Goal: Task Accomplishment & Management: Manage account settings

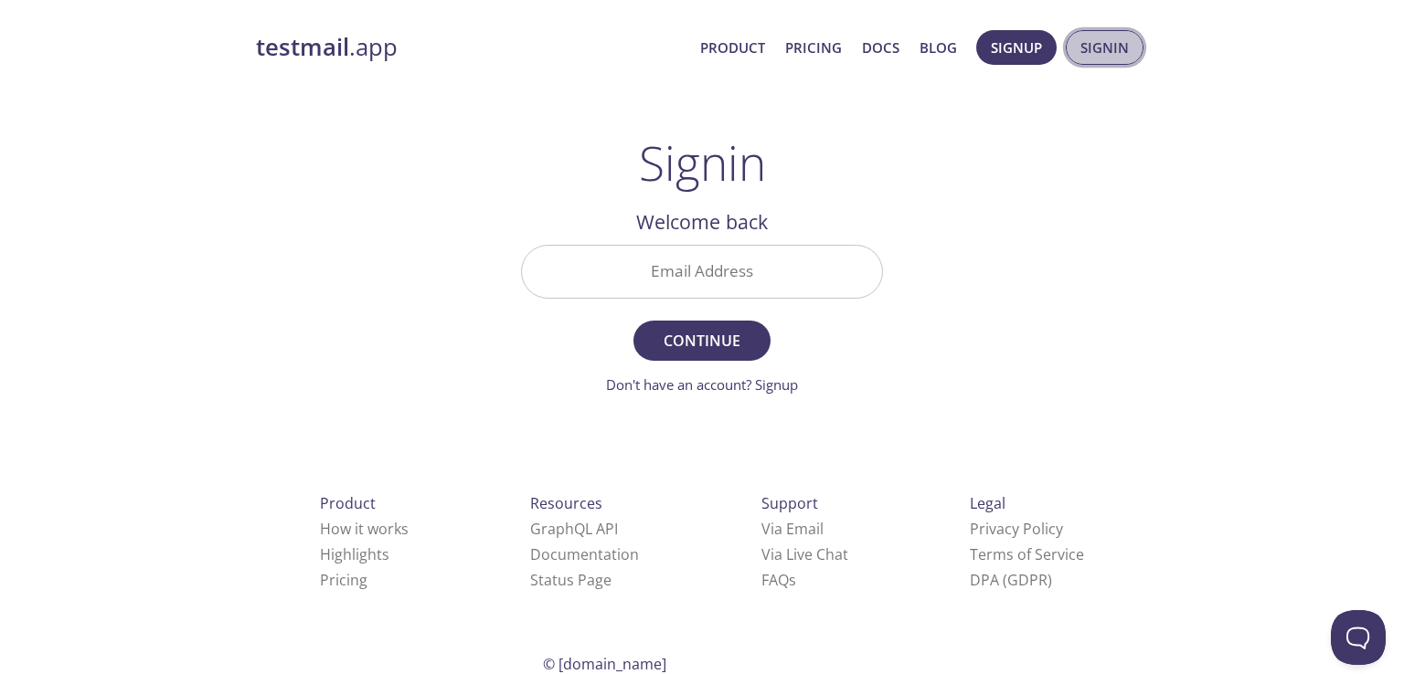
click at [1126, 53] on span "Signin" at bounding box center [1104, 48] width 48 height 24
click at [684, 275] on input "Email Address" at bounding box center [702, 272] width 360 height 52
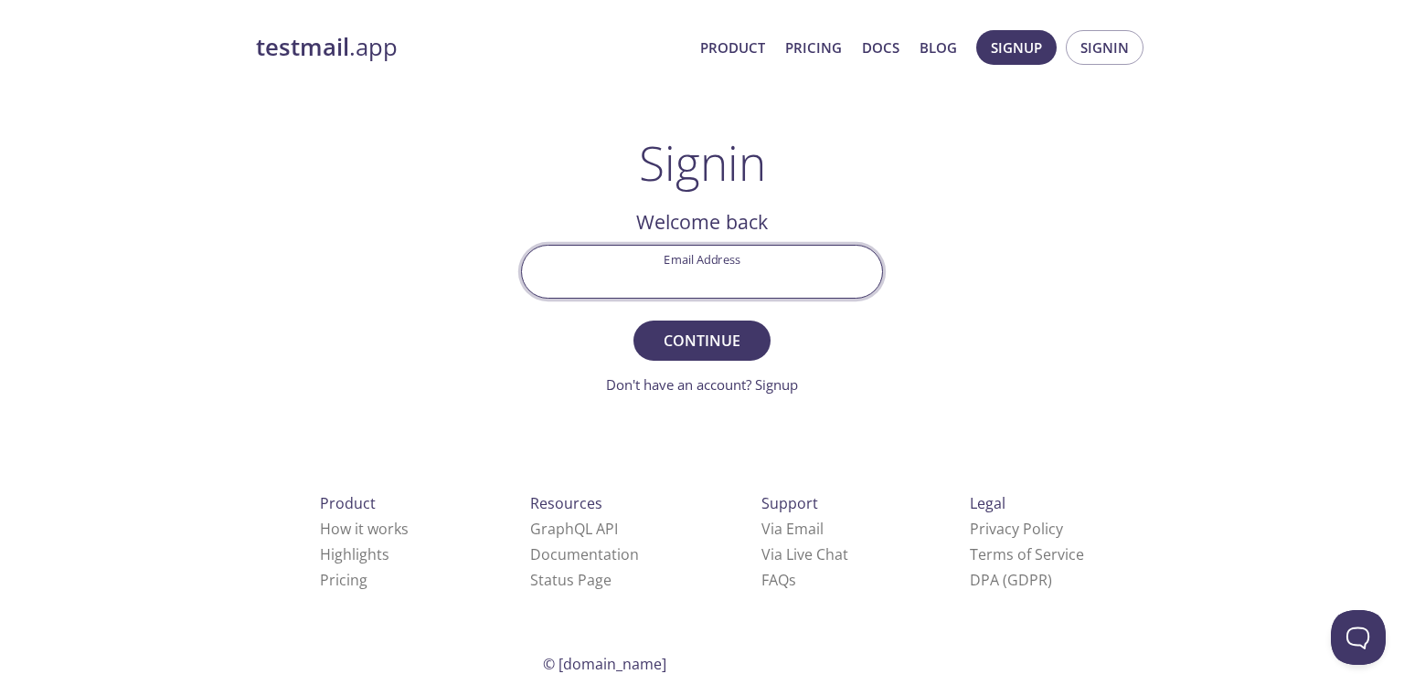
type input "[EMAIL_ADDRESS][DOMAIN_NAME]"
click at [725, 330] on span "Continue" at bounding box center [701, 341] width 97 height 26
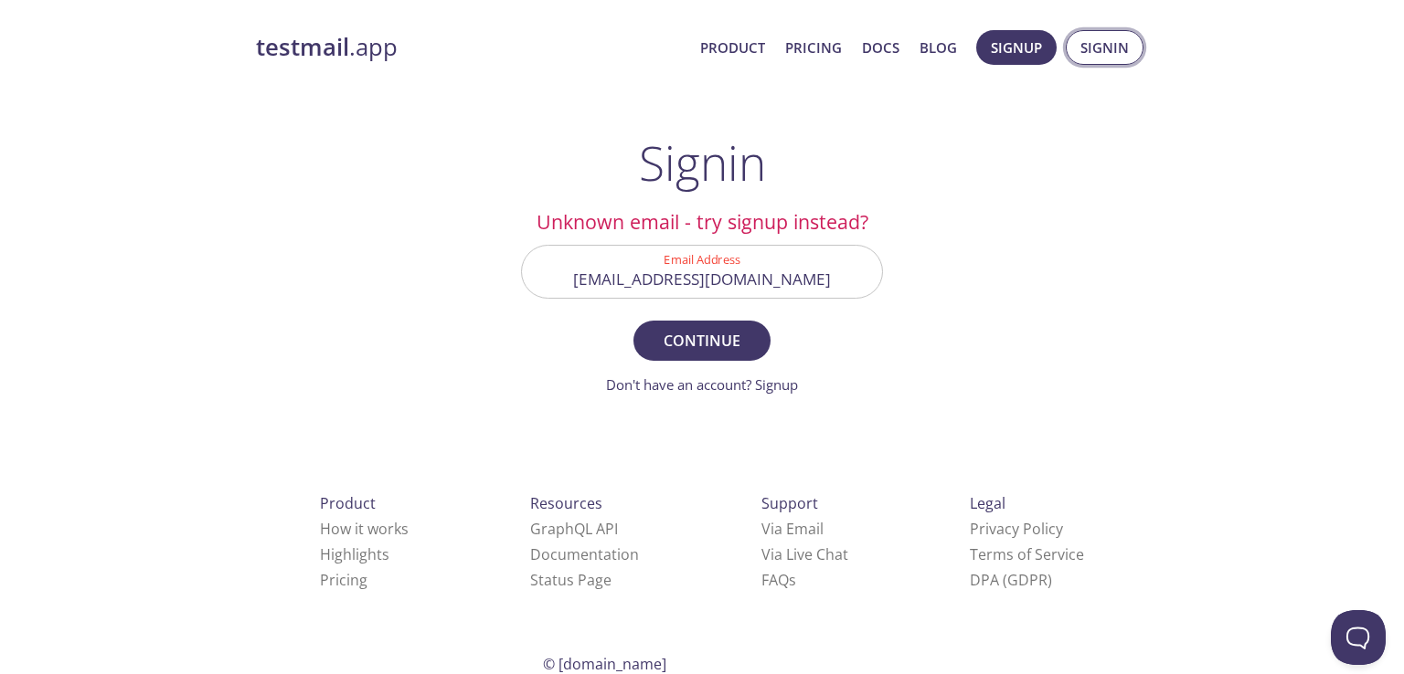
click at [1122, 52] on span "Signin" at bounding box center [1104, 48] width 48 height 24
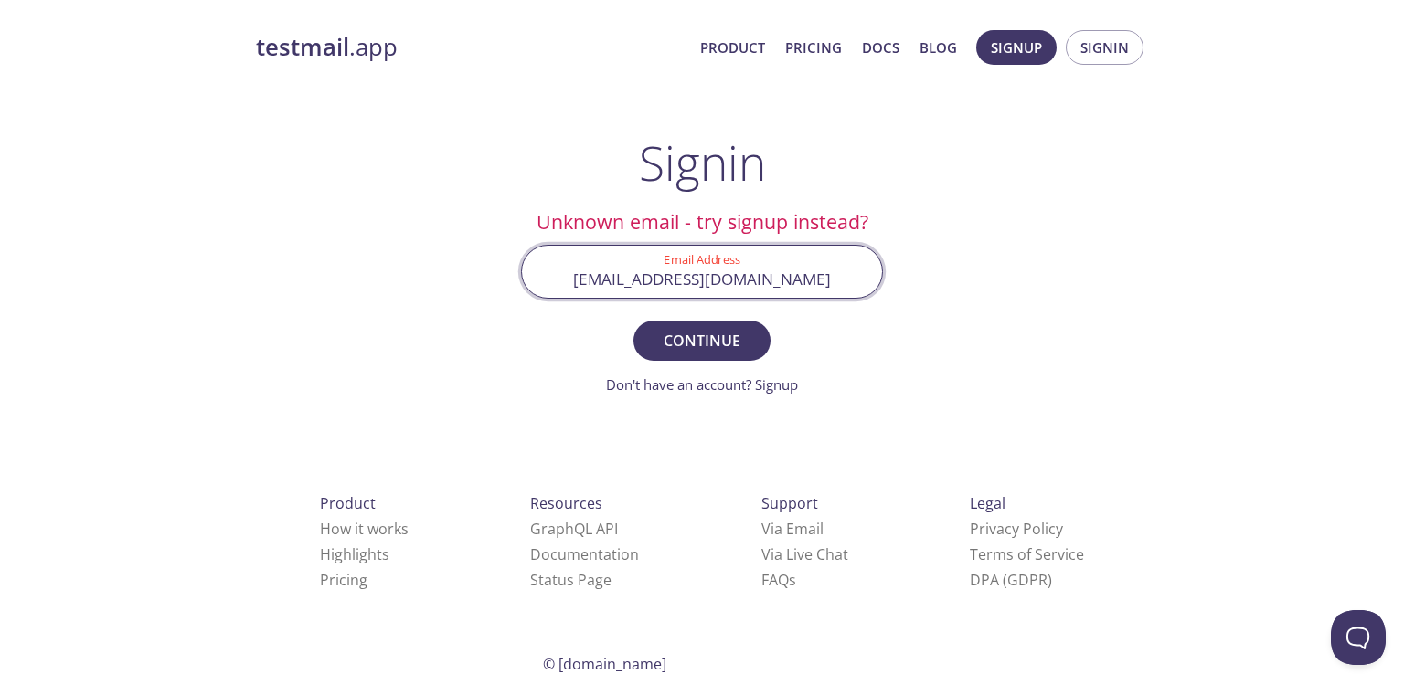
drag, startPoint x: 814, startPoint y: 282, endPoint x: 483, endPoint y: 271, distance: 331.9
click at [483, 271] on div "testmail .app Product Pricing Docs Blog Signup Signin Signin Unknown email - tr…" at bounding box center [702, 399] width 936 height 762
click at [673, 283] on input "Email Address" at bounding box center [702, 272] width 360 height 52
type input "[EMAIL_ADDRESS][DOMAIN_NAME]"
click at [699, 326] on button "Continue" at bounding box center [701, 341] width 137 height 40
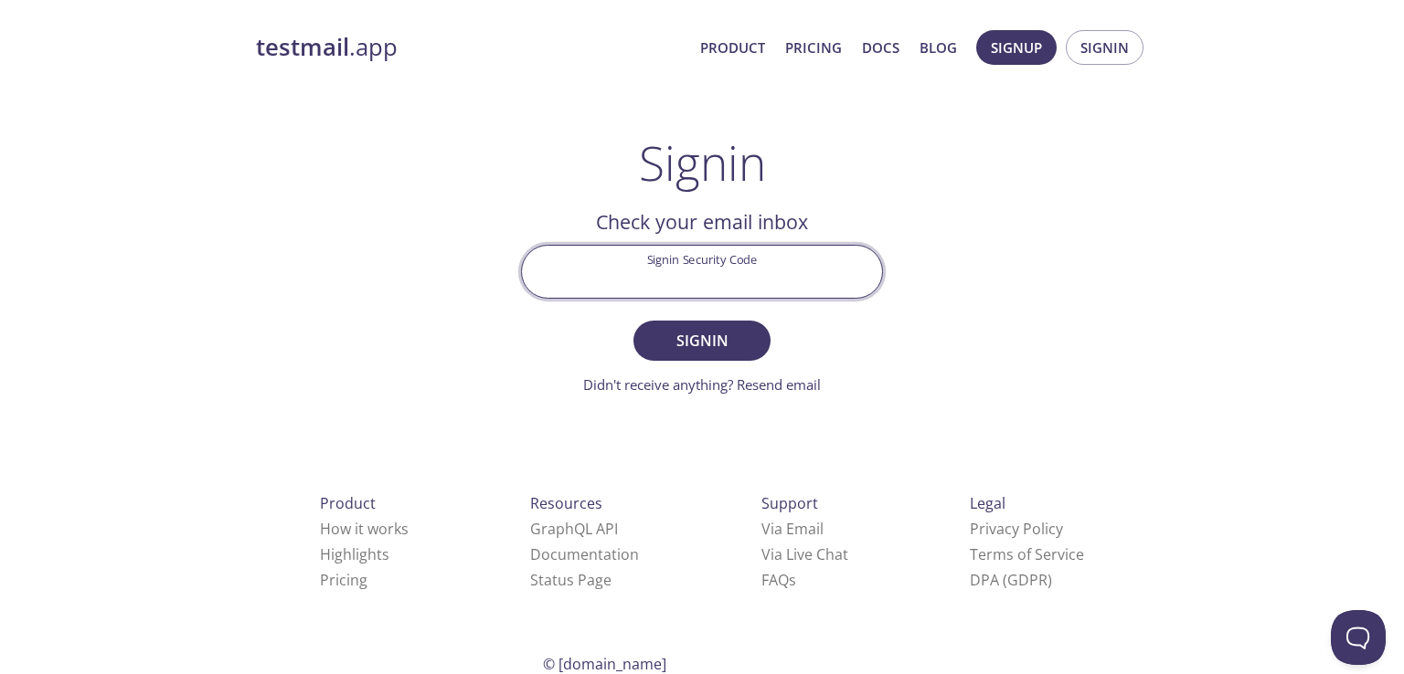
drag, startPoint x: 756, startPoint y: 261, endPoint x: 691, endPoint y: 263, distance: 64.9
click at [691, 263] on input "Signin Security Code" at bounding box center [702, 272] width 360 height 52
click at [1002, 275] on div "testmail .app Product Pricing Docs Blog Signup Signin Signin Welcome back Email…" at bounding box center [702, 399] width 936 height 762
